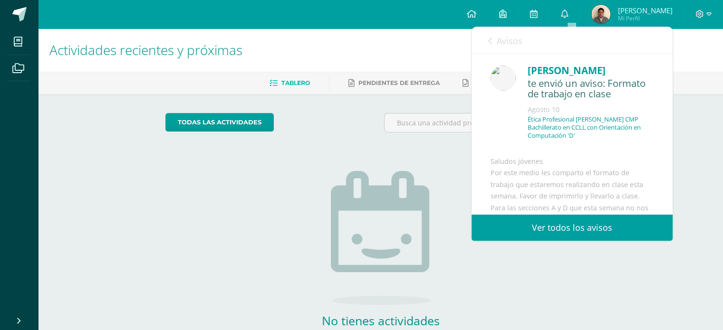
scroll to position [143, 0]
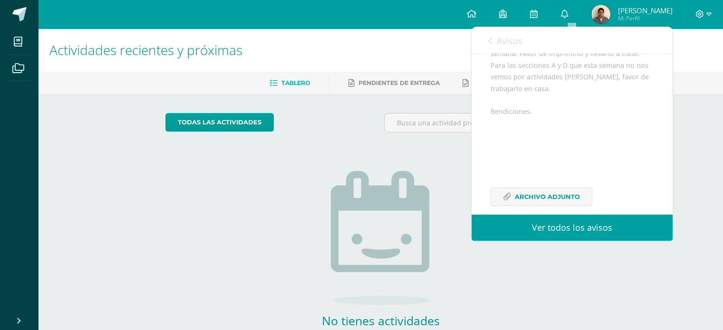
click at [338, 57] on h1 "Actividades recientes y próximas" at bounding box center [380, 50] width 662 height 43
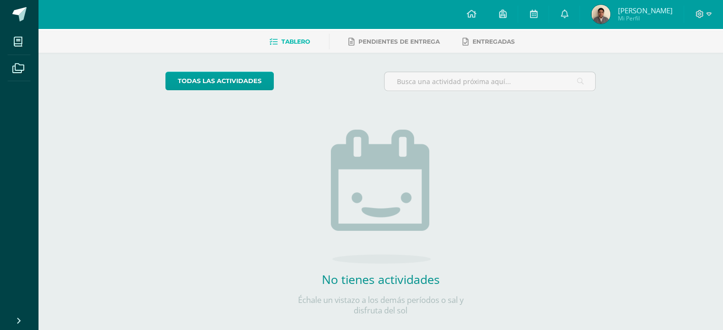
scroll to position [57, 0]
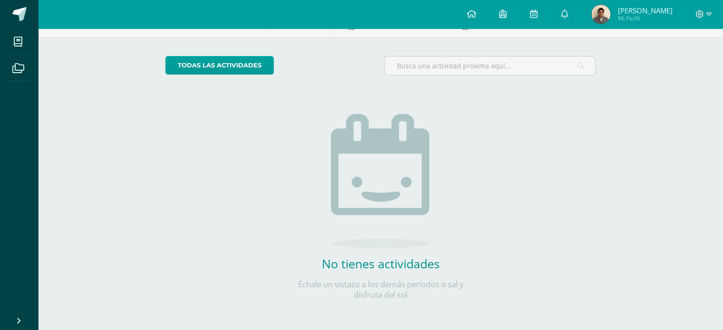
click at [603, 7] on img at bounding box center [601, 14] width 19 height 19
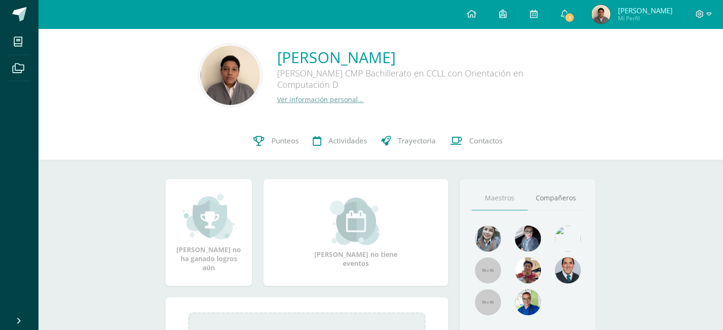
click at [281, 137] on span "Punteos" at bounding box center [285, 141] width 27 height 10
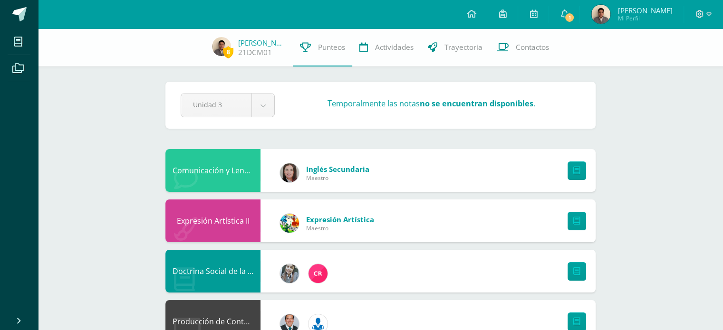
scroll to position [289, 0]
